Goal: Use online tool/utility: Utilize a website feature to perform a specific function

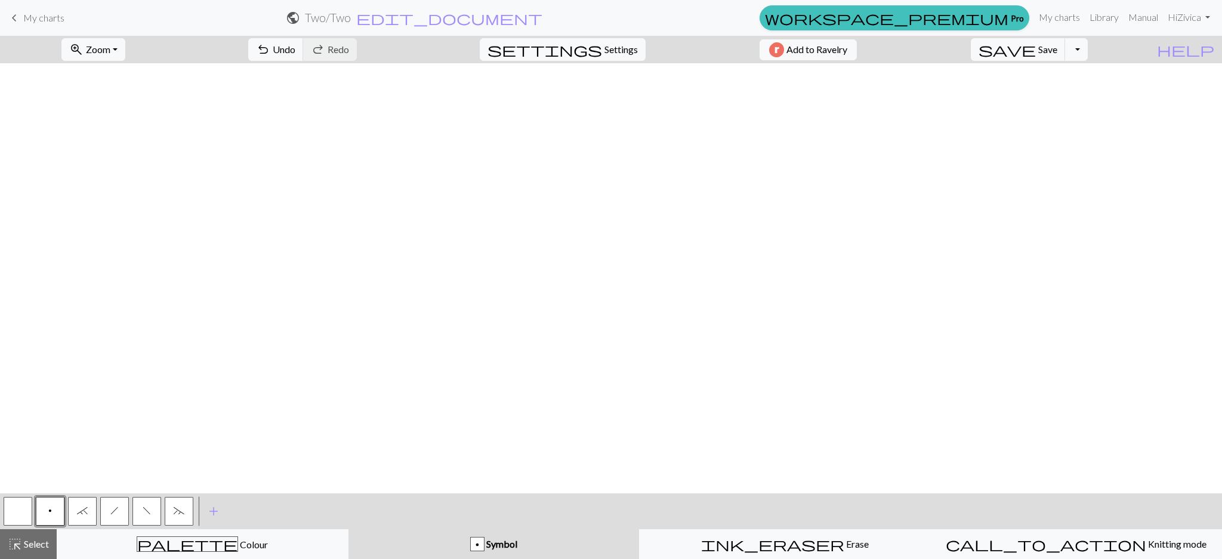
scroll to position [2022, 1514]
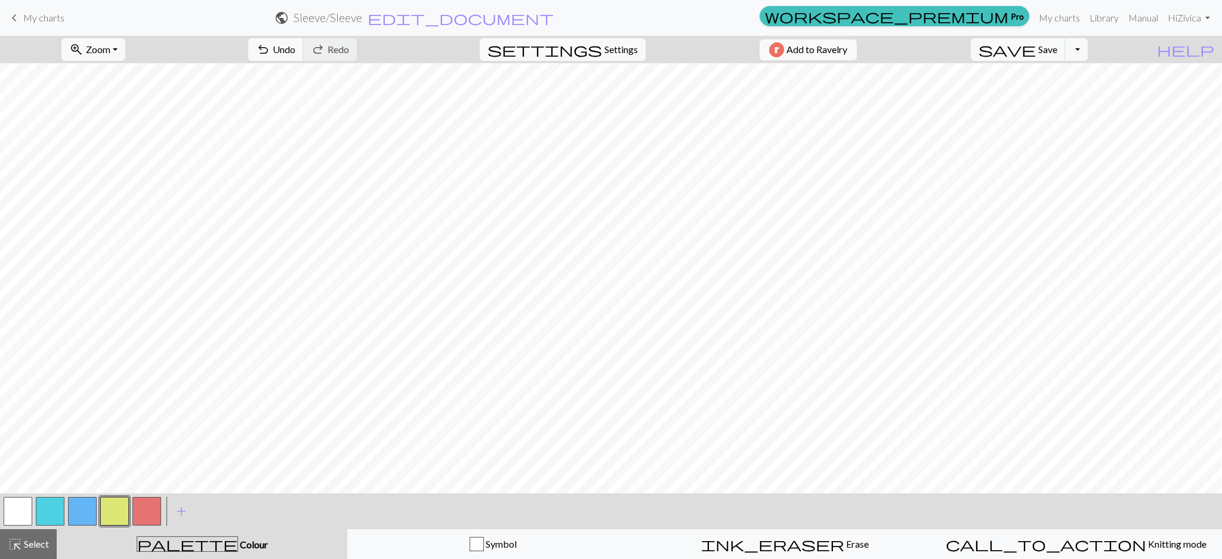
scroll to position [1927, 67]
click at [158, 518] on button "button" at bounding box center [146, 511] width 29 height 29
click at [90, 511] on button "button" at bounding box center [82, 511] width 29 height 29
click at [23, 513] on button "button" at bounding box center [18, 511] width 29 height 29
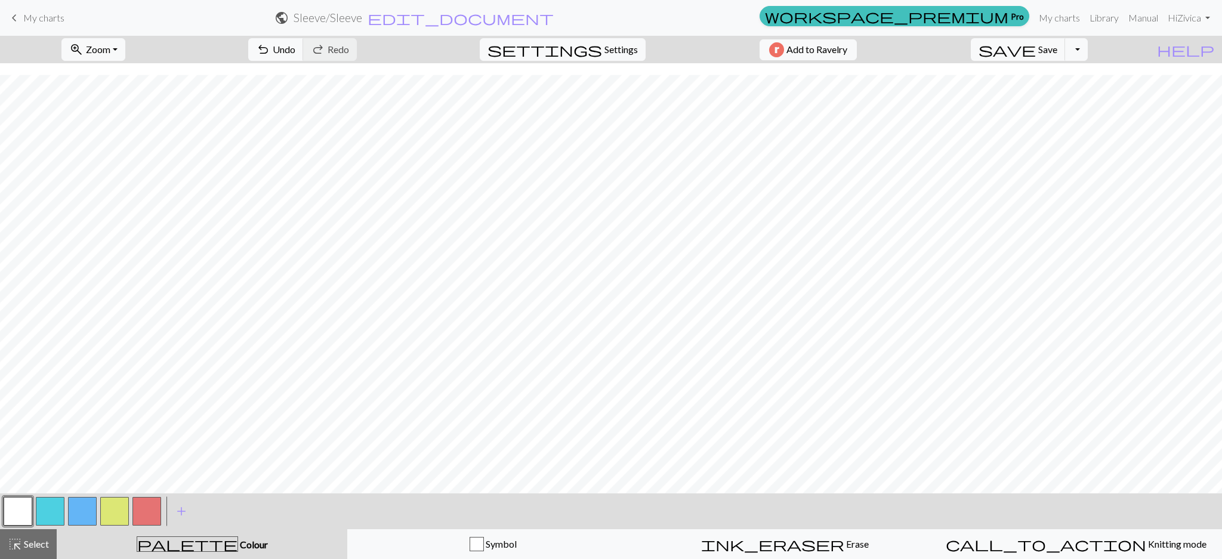
click at [79, 522] on button "button" at bounding box center [82, 511] width 29 height 29
click at [21, 518] on button "button" at bounding box center [18, 511] width 29 height 29
click at [53, 511] on button "button" at bounding box center [50, 511] width 29 height 29
click at [149, 510] on button "button" at bounding box center [146, 511] width 29 height 29
click at [17, 516] on button "button" at bounding box center [18, 511] width 29 height 29
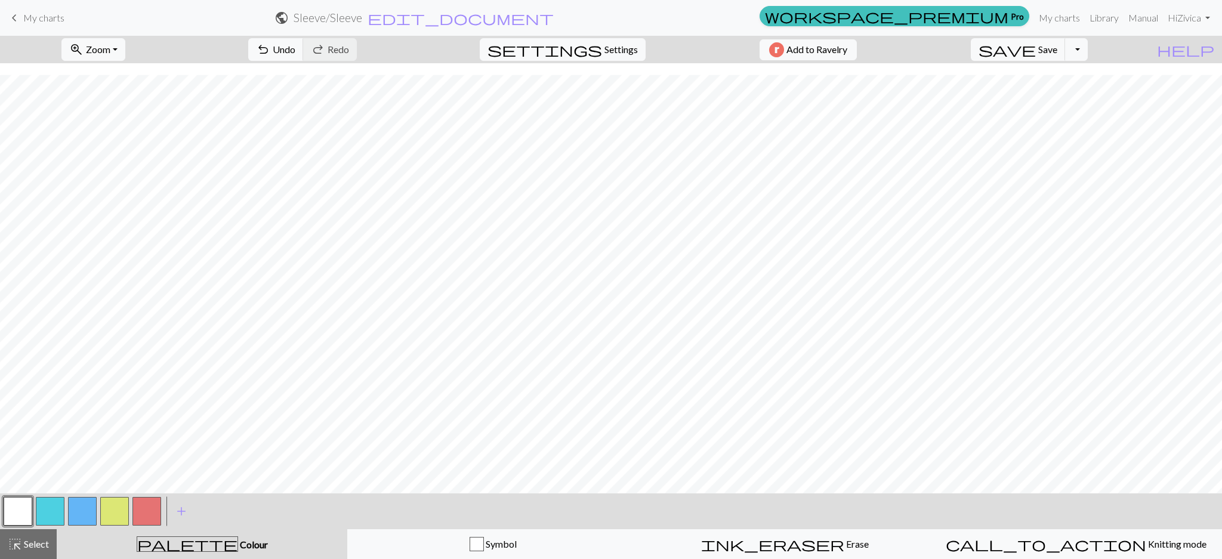
click at [88, 509] on button "button" at bounding box center [82, 511] width 29 height 29
click at [118, 510] on button "button" at bounding box center [114, 511] width 29 height 29
click at [21, 510] on button "button" at bounding box center [18, 511] width 29 height 29
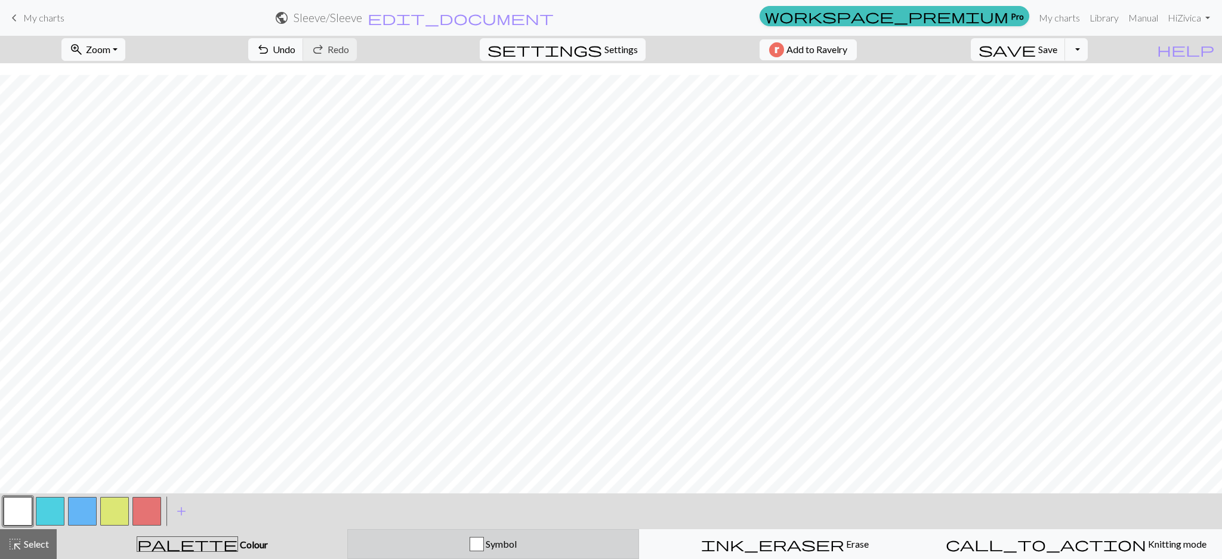
click at [427, 550] on div "Symbol" at bounding box center [493, 544] width 276 height 14
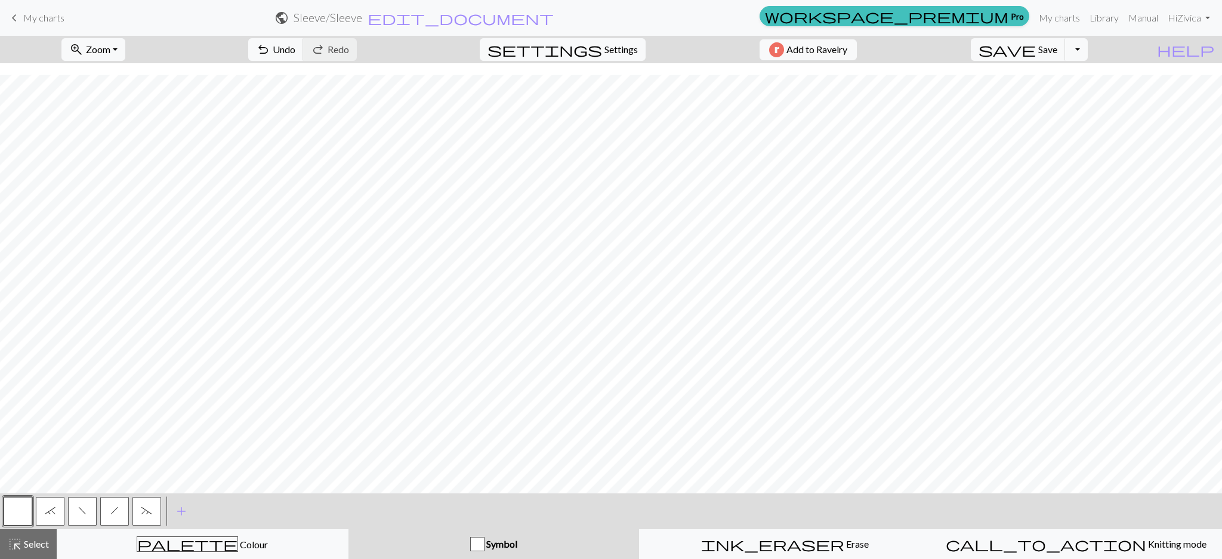
click at [110, 511] on span "h" at bounding box center [114, 511] width 8 height 10
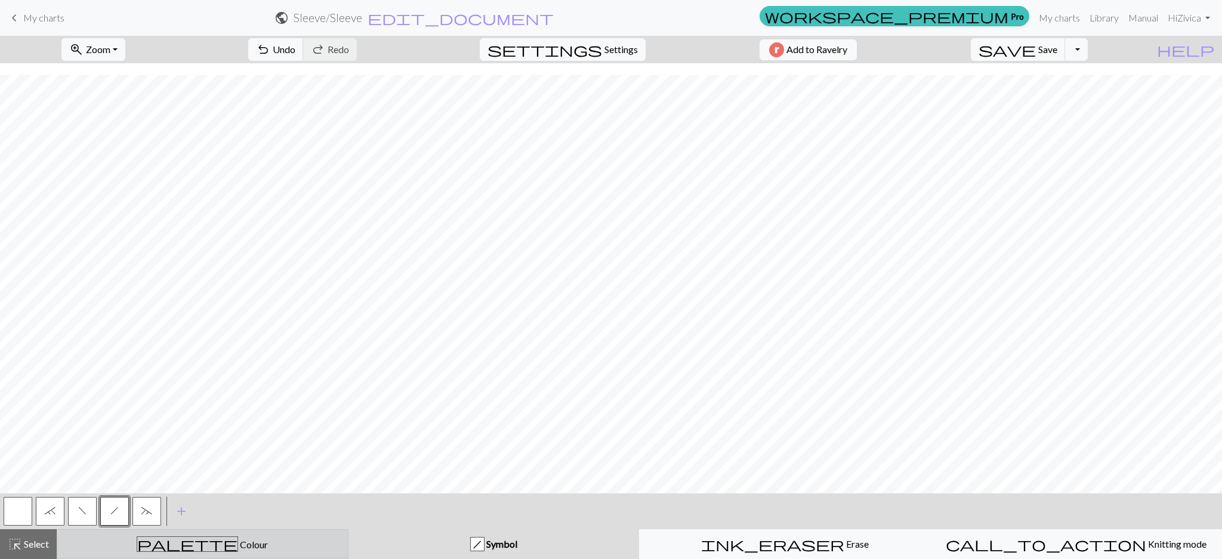
click at [180, 538] on span "palette" at bounding box center [187, 544] width 100 height 17
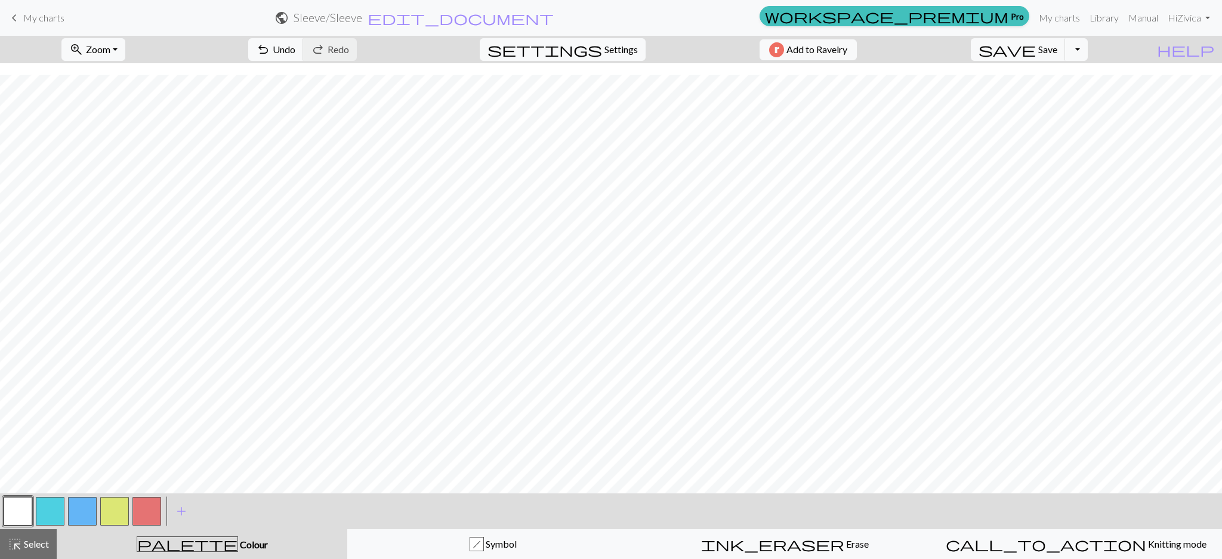
click at [98, 510] on div at bounding box center [114, 511] width 32 height 32
click at [88, 516] on button "button" at bounding box center [82, 511] width 29 height 29
click at [30, 523] on button "button" at bounding box center [18, 511] width 29 height 29
click at [107, 520] on button "button" at bounding box center [114, 511] width 29 height 29
click at [244, 30] on div "keyboard_arrow_left My charts public Sleeve / Sleeve edit_document Edit setting…" at bounding box center [611, 18] width 1222 height 24
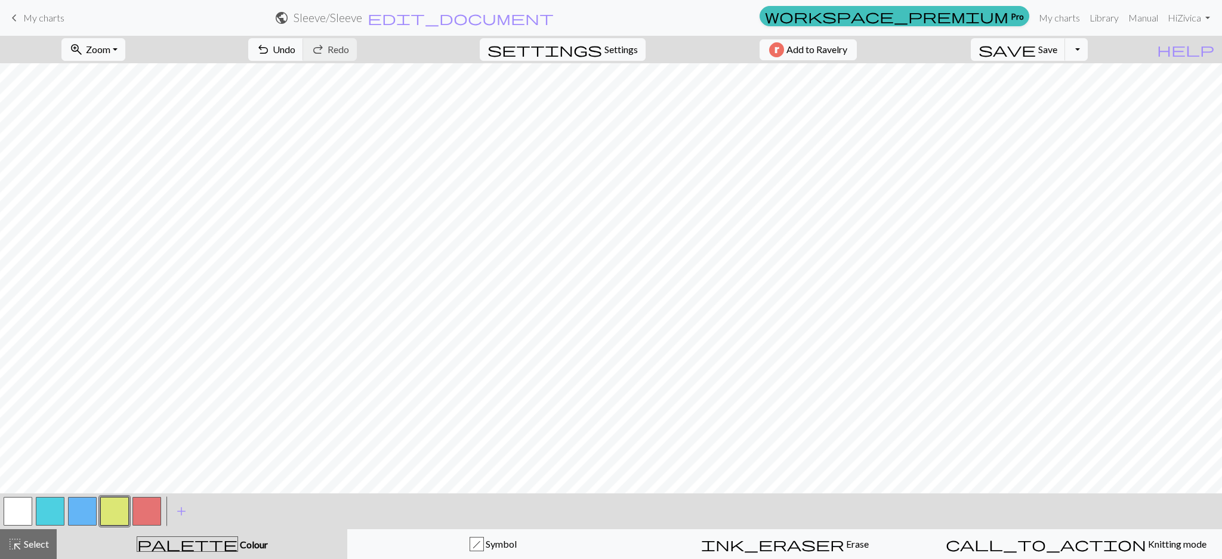
scroll to position [1940, 67]
click at [152, 511] on button "button" at bounding box center [146, 511] width 29 height 29
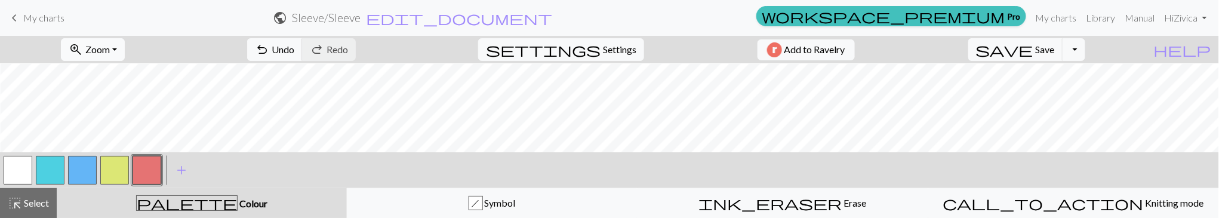
scroll to position [2223, 73]
click at [269, 48] on span "undo" at bounding box center [262, 49] width 14 height 17
